Goal: Task Accomplishment & Management: Manage account settings

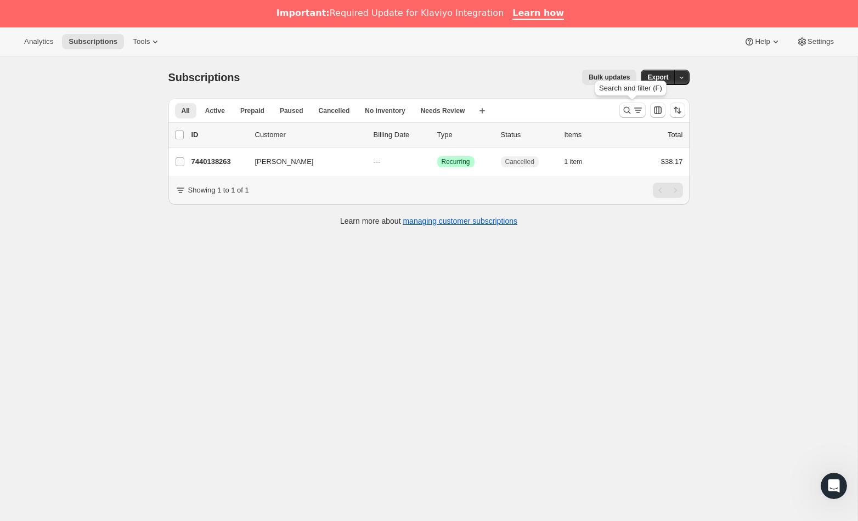
drag, startPoint x: 629, startPoint y: 104, endPoint x: 514, endPoint y: 147, distance: 123.1
click at [629, 104] on button "Search and filter results" at bounding box center [632, 110] width 26 height 15
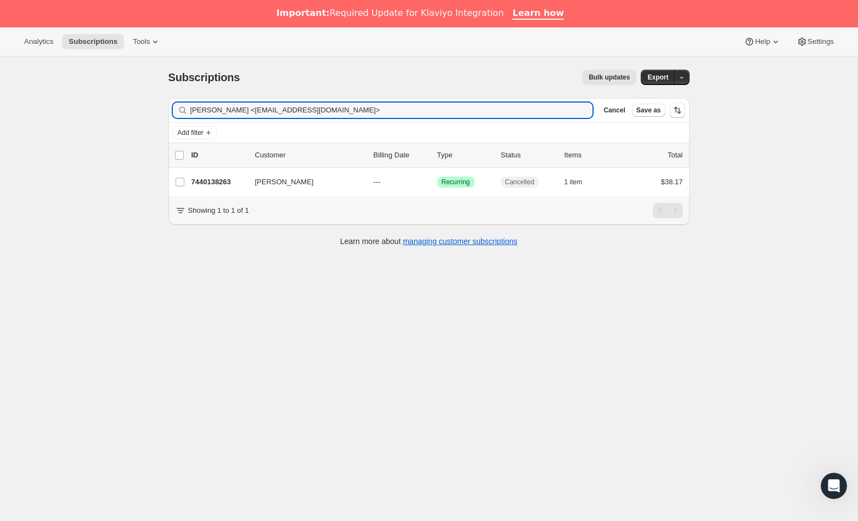
drag, startPoint x: 335, startPoint y: 113, endPoint x: 144, endPoint y: 123, distance: 190.6
click at [163, 113] on div "Filter subscribers [PERSON_NAME] <[EMAIL_ADDRESS][DOMAIN_NAME]> Clear Cancel Sa…" at bounding box center [425, 173] width 530 height 168
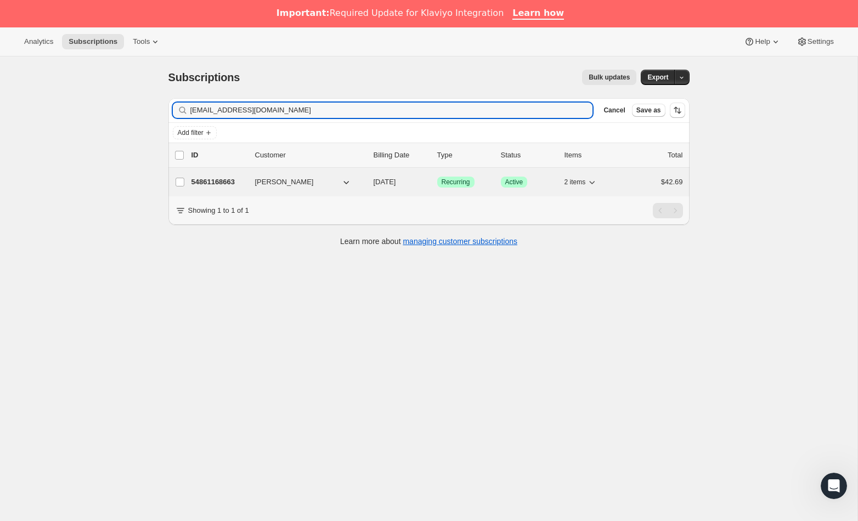
type input "[EMAIL_ADDRESS][DOMAIN_NAME]"
click at [229, 184] on p "54861168663" at bounding box center [218, 182] width 55 height 11
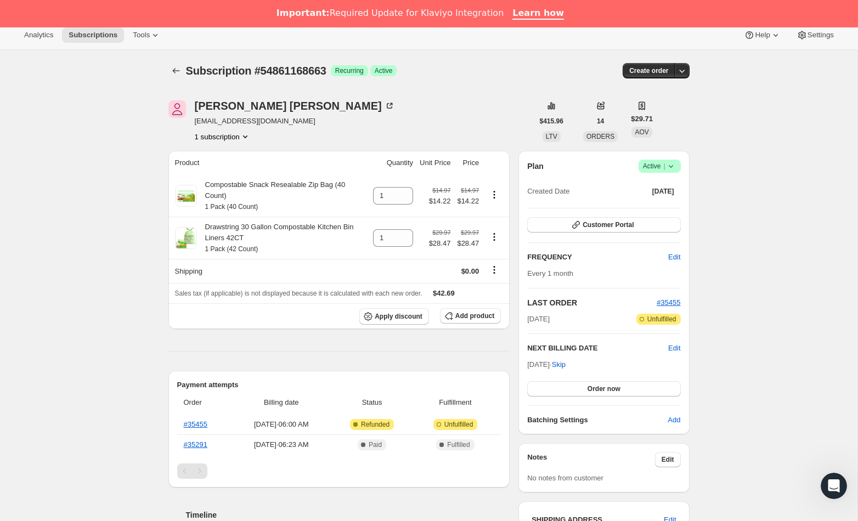
scroll to position [8, 0]
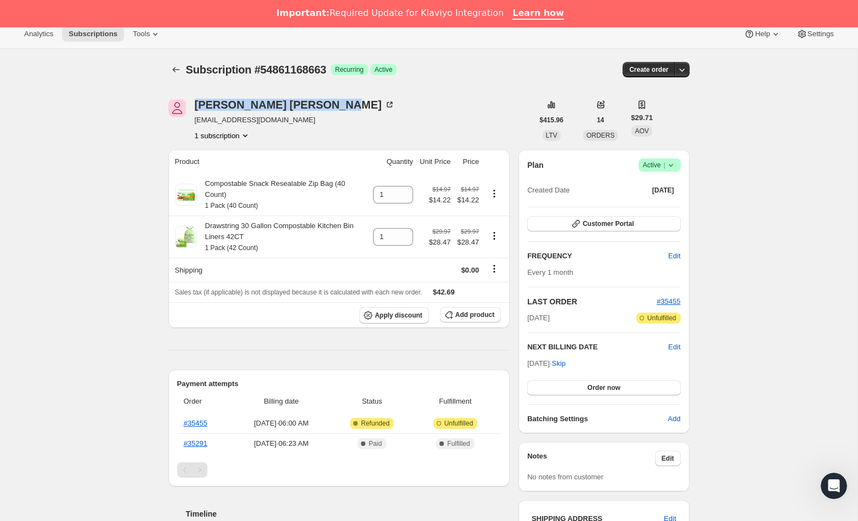
drag, startPoint x: 328, startPoint y: 103, endPoint x: 169, endPoint y: 104, distance: 159.1
click at [170, 104] on div "[PERSON_NAME] [EMAIL_ADDRESS][DOMAIN_NAME] 1 subscription" at bounding box center [350, 120] width 365 height 42
copy div "[PERSON_NAME]"
